Goal: Find specific page/section: Find specific page/section

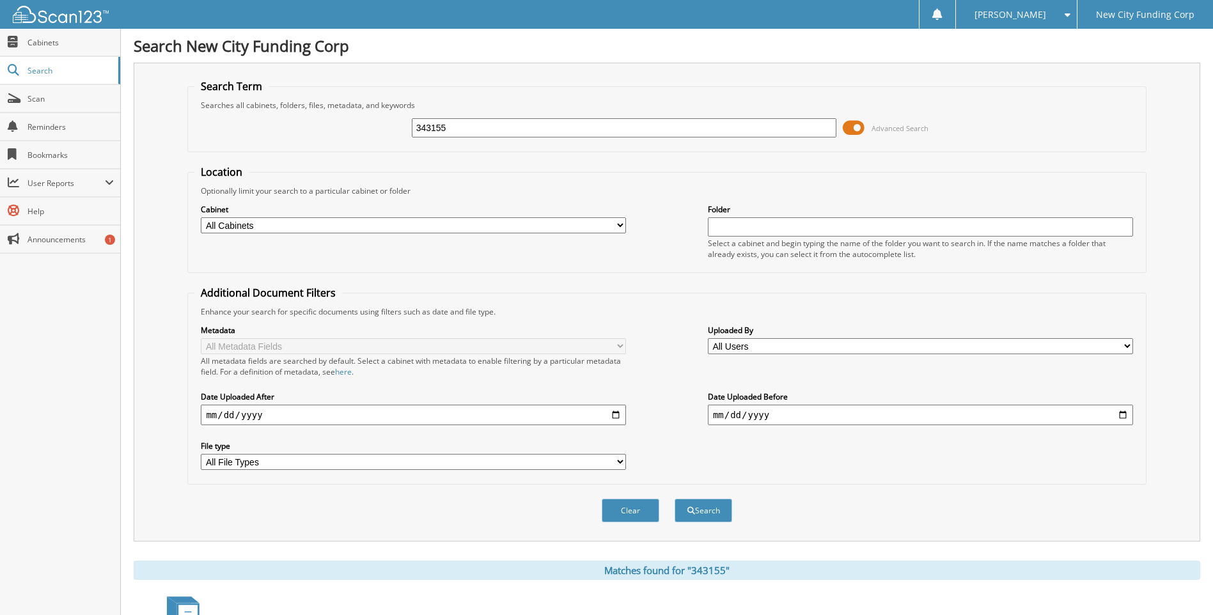
click at [477, 127] on input "343155" at bounding box center [624, 127] width 425 height 19
type input "197936"
click at [674, 499] on button "Search" at bounding box center [703, 511] width 58 height 24
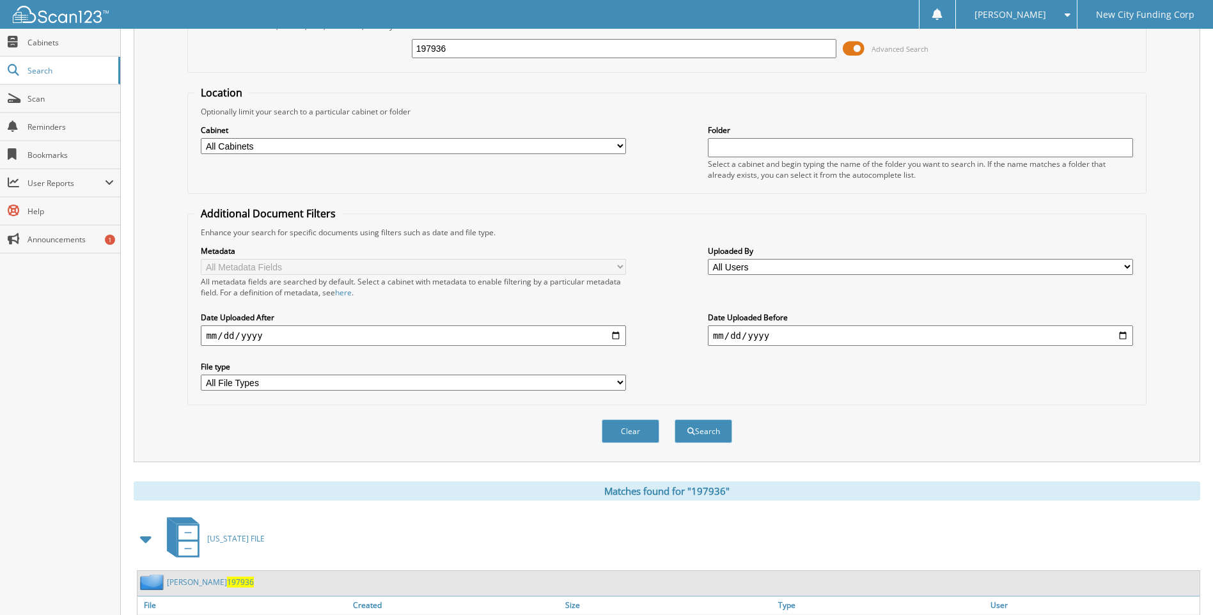
scroll to position [171, 0]
